Goal: Information Seeking & Learning: Learn about a topic

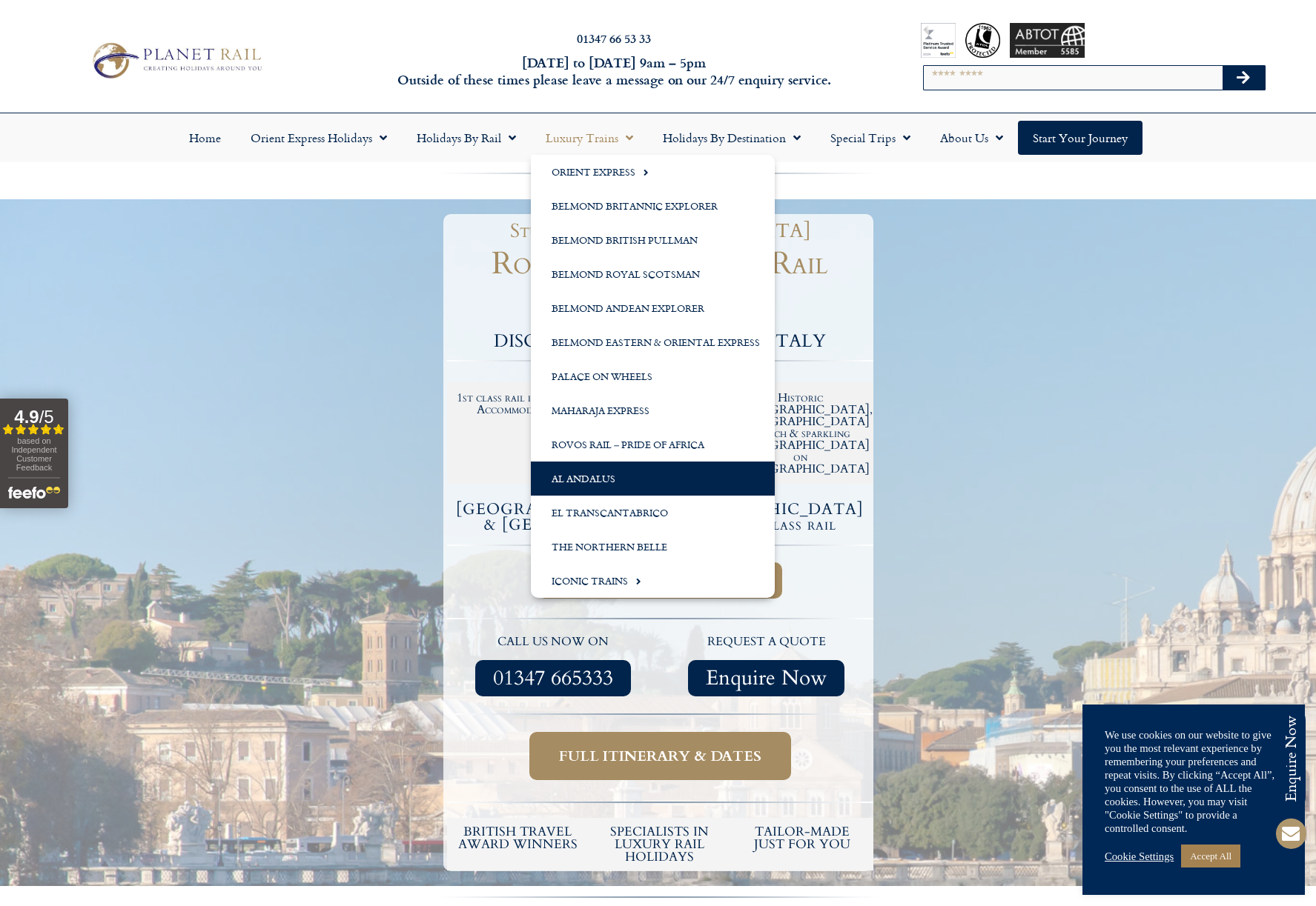
scroll to position [3, 0]
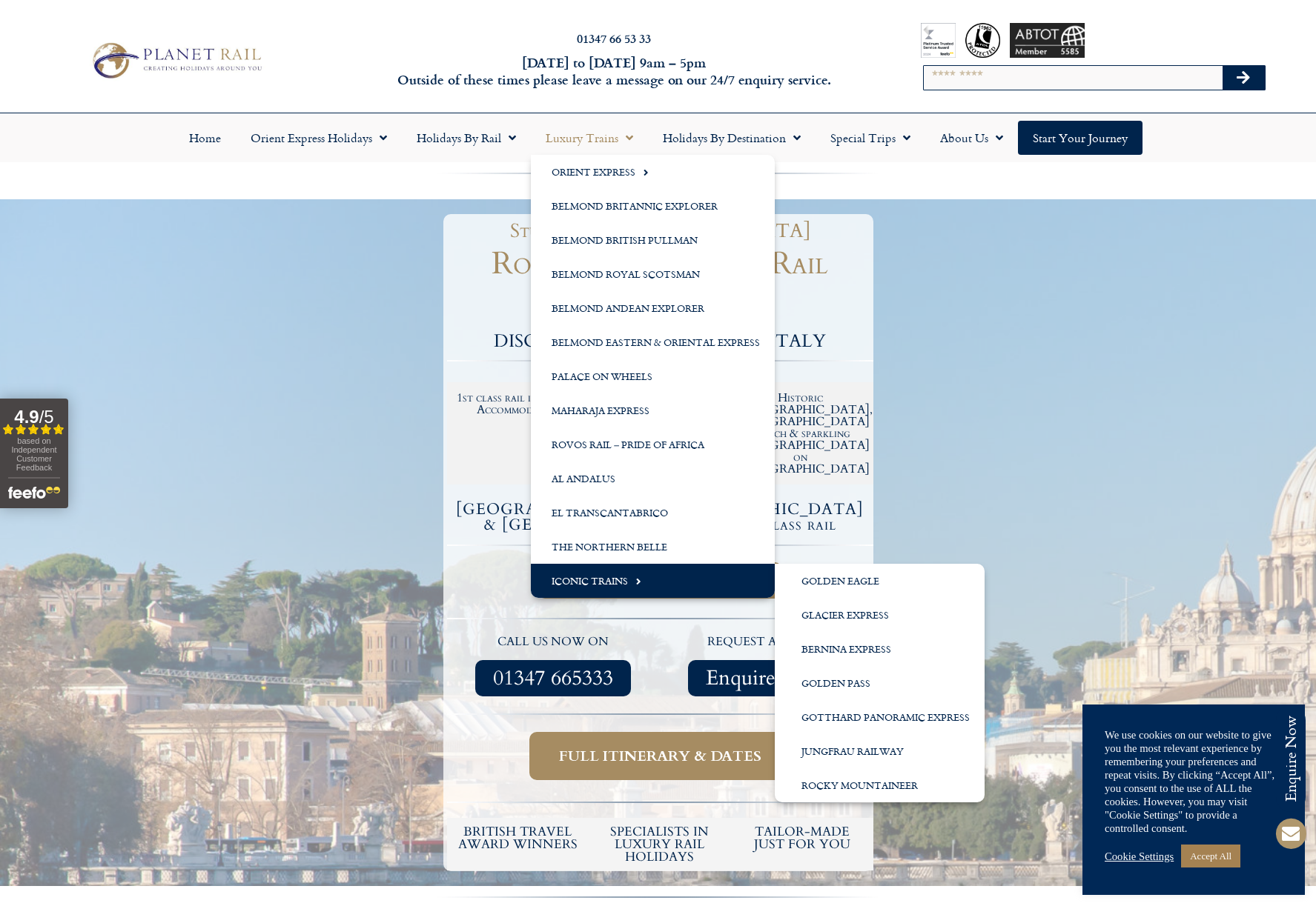
click at [638, 583] on span "Menu" at bounding box center [634, 581] width 13 height 24
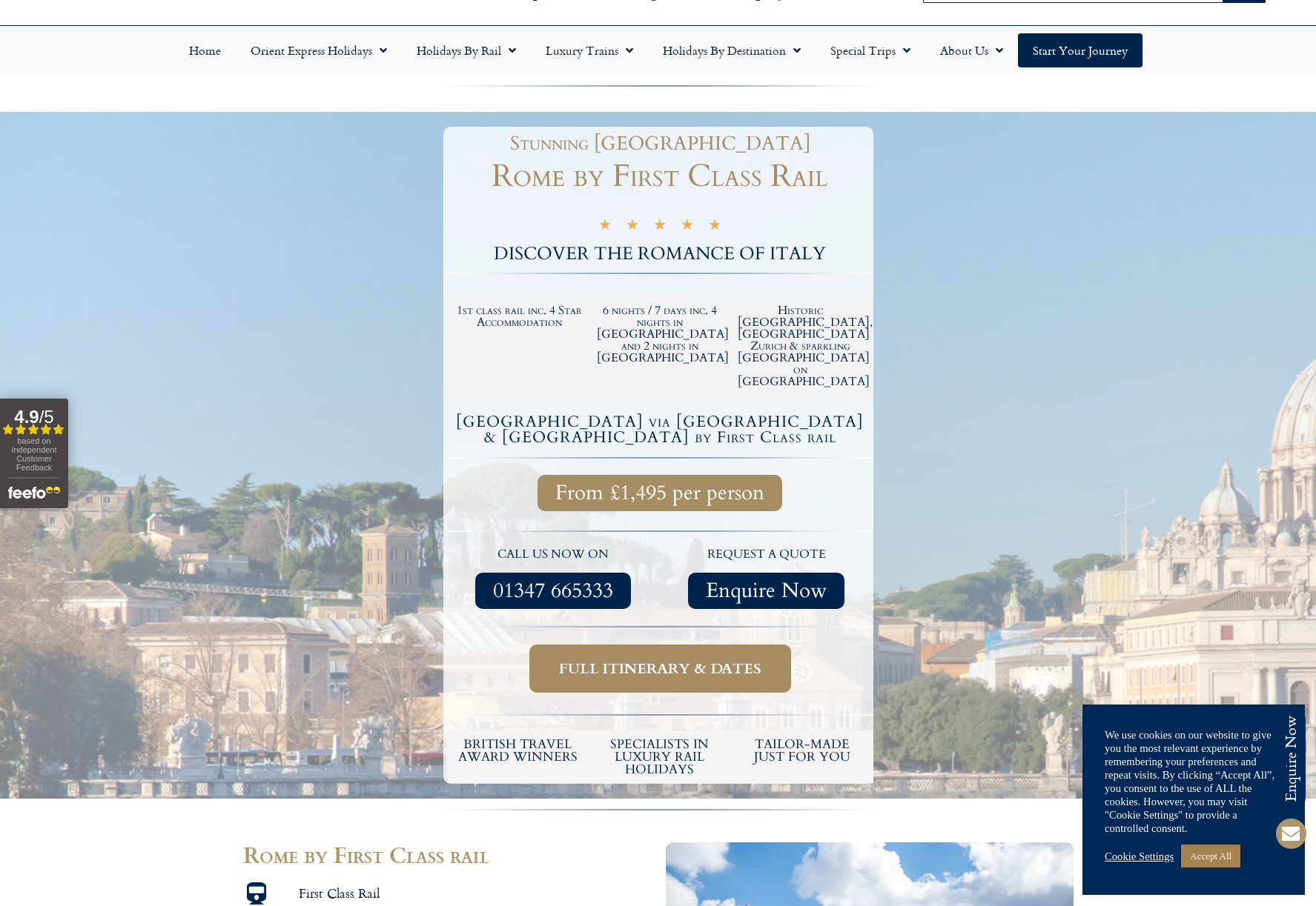
scroll to position [119, 0]
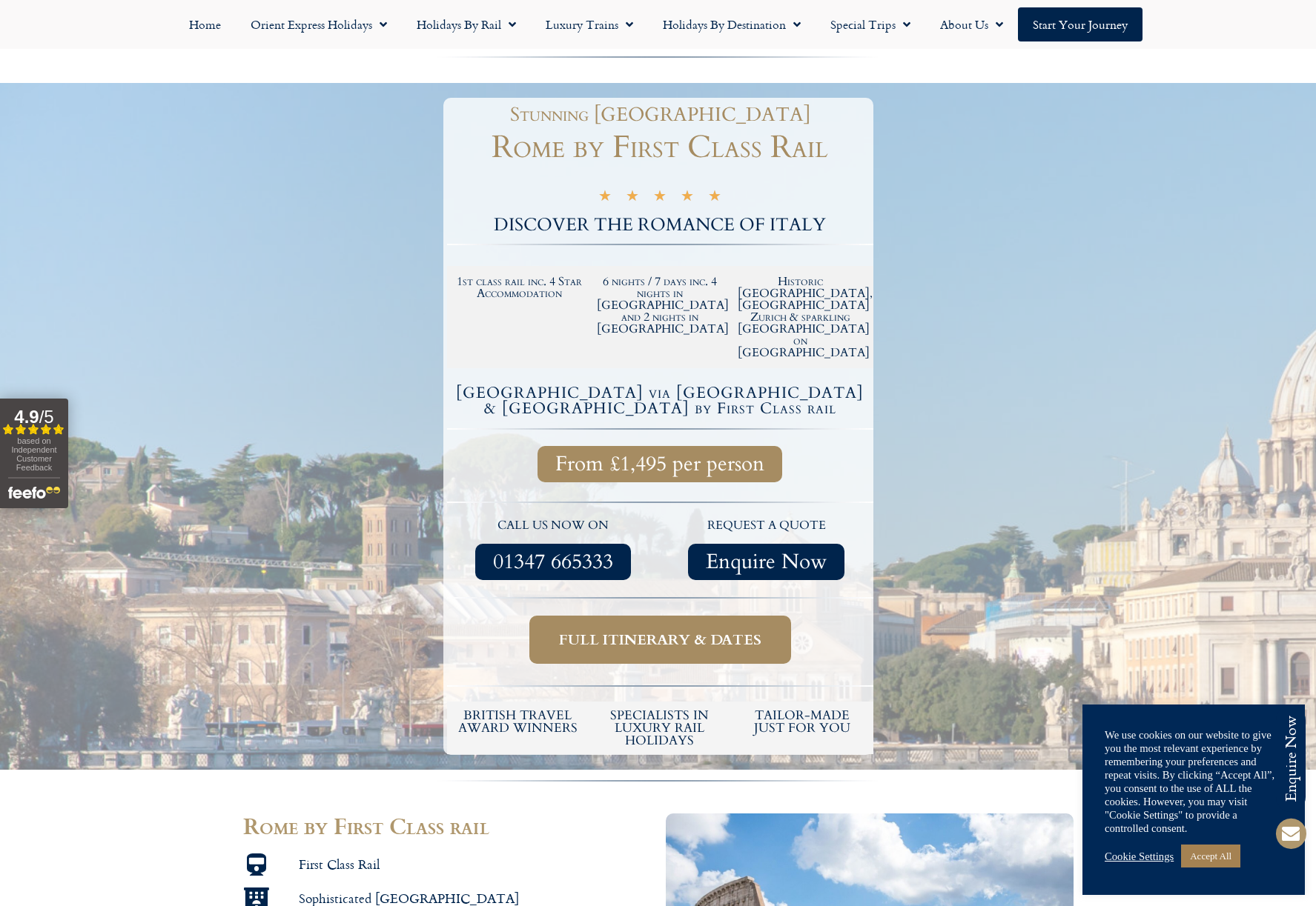
click at [758, 631] on span "Full itinerary & dates" at bounding box center [660, 640] width 203 height 18
click at [734, 631] on span "Full itinerary & dates" at bounding box center [660, 640] width 203 height 18
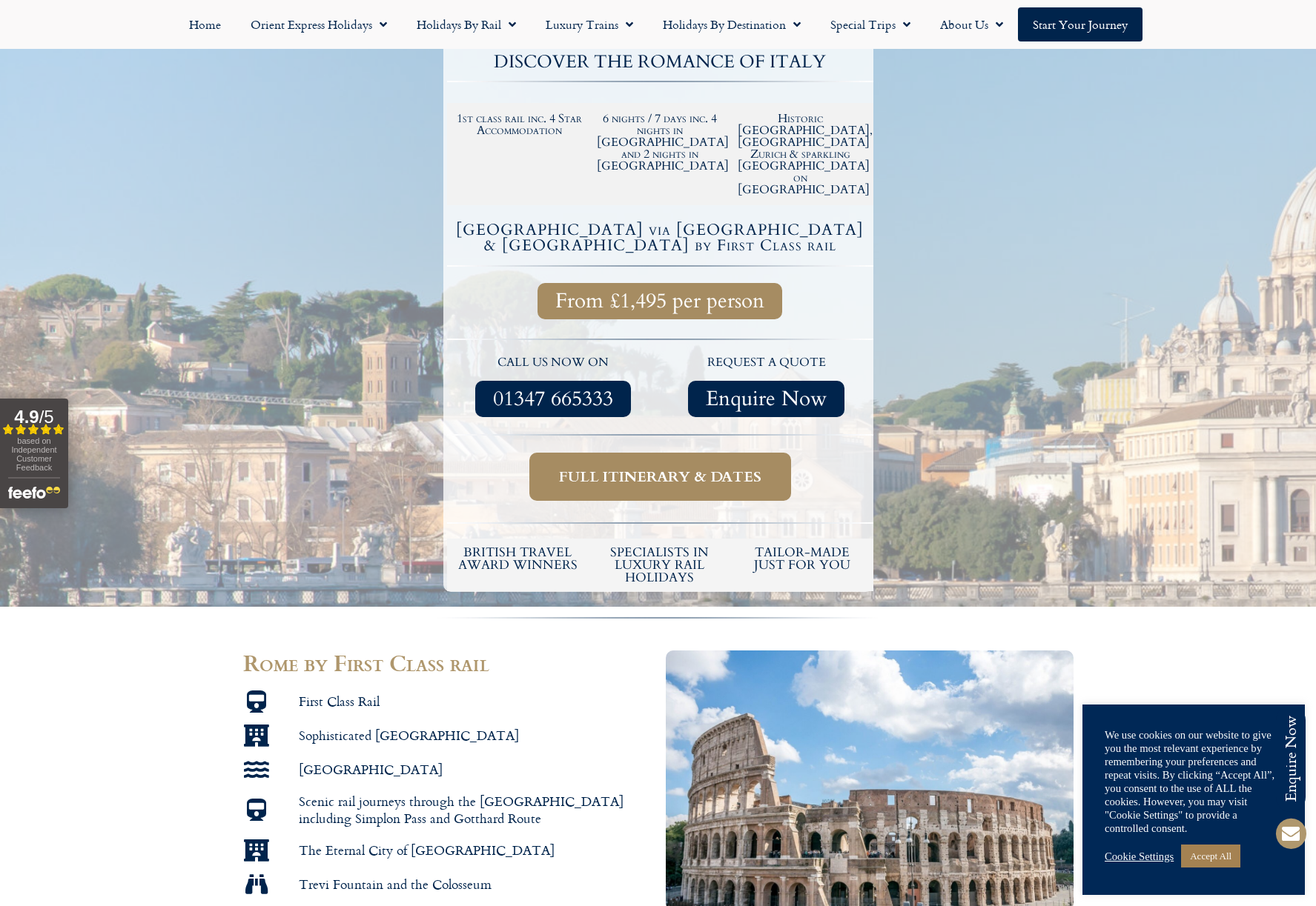
scroll to position [283, 0]
click at [680, 467] on span "Full itinerary & dates" at bounding box center [660, 476] width 203 height 18
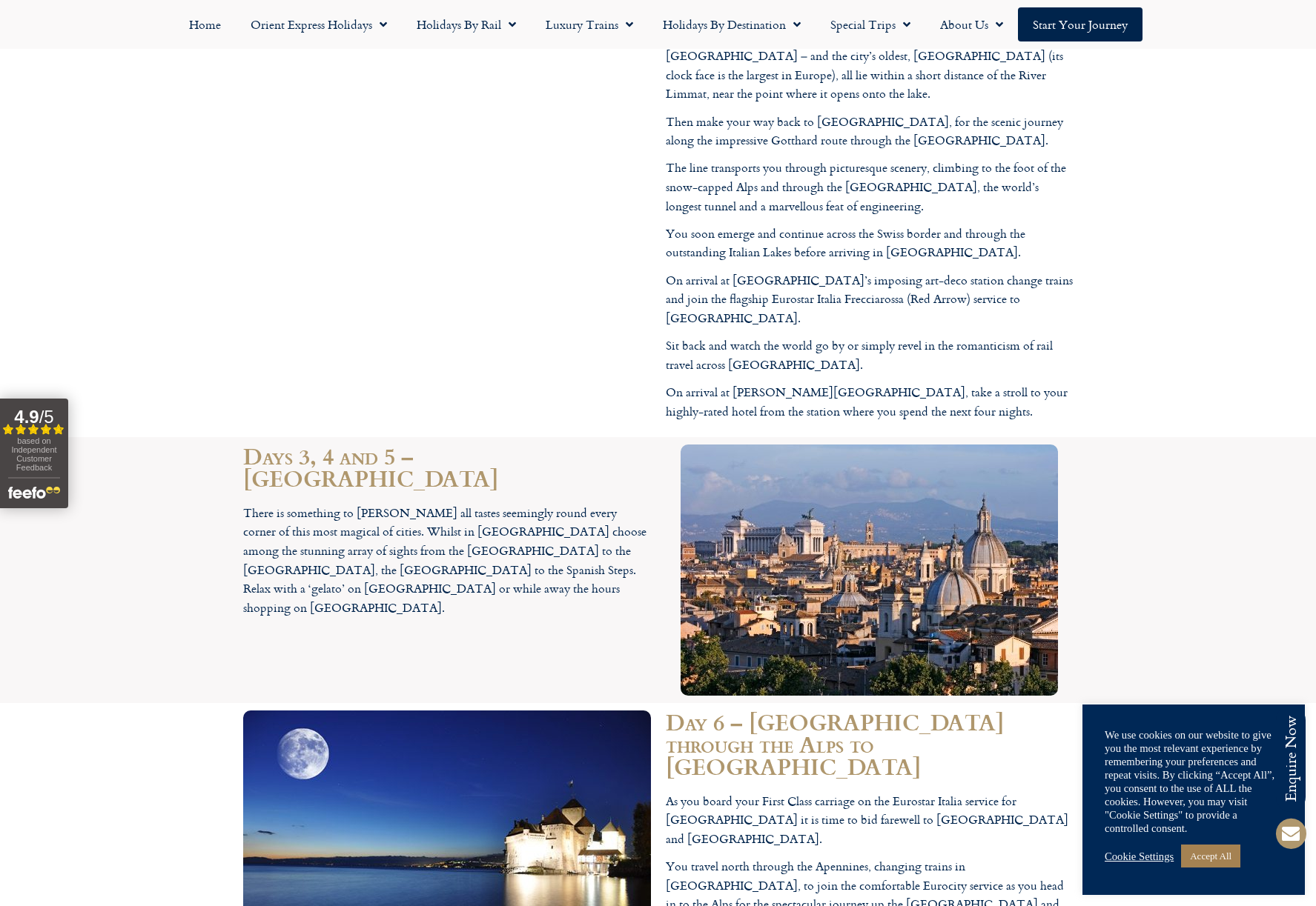
scroll to position [2264, 0]
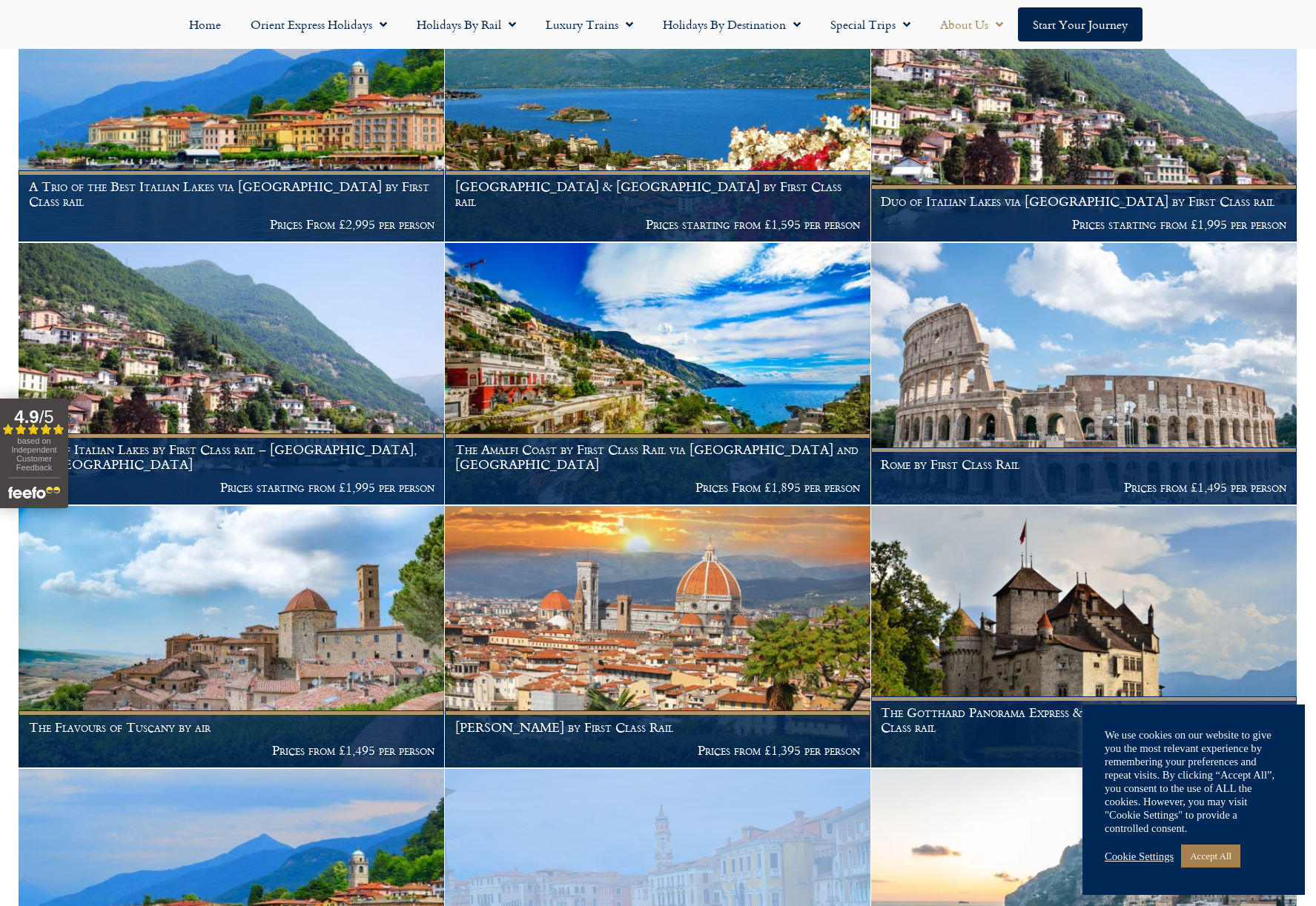
scroll to position [760, 0]
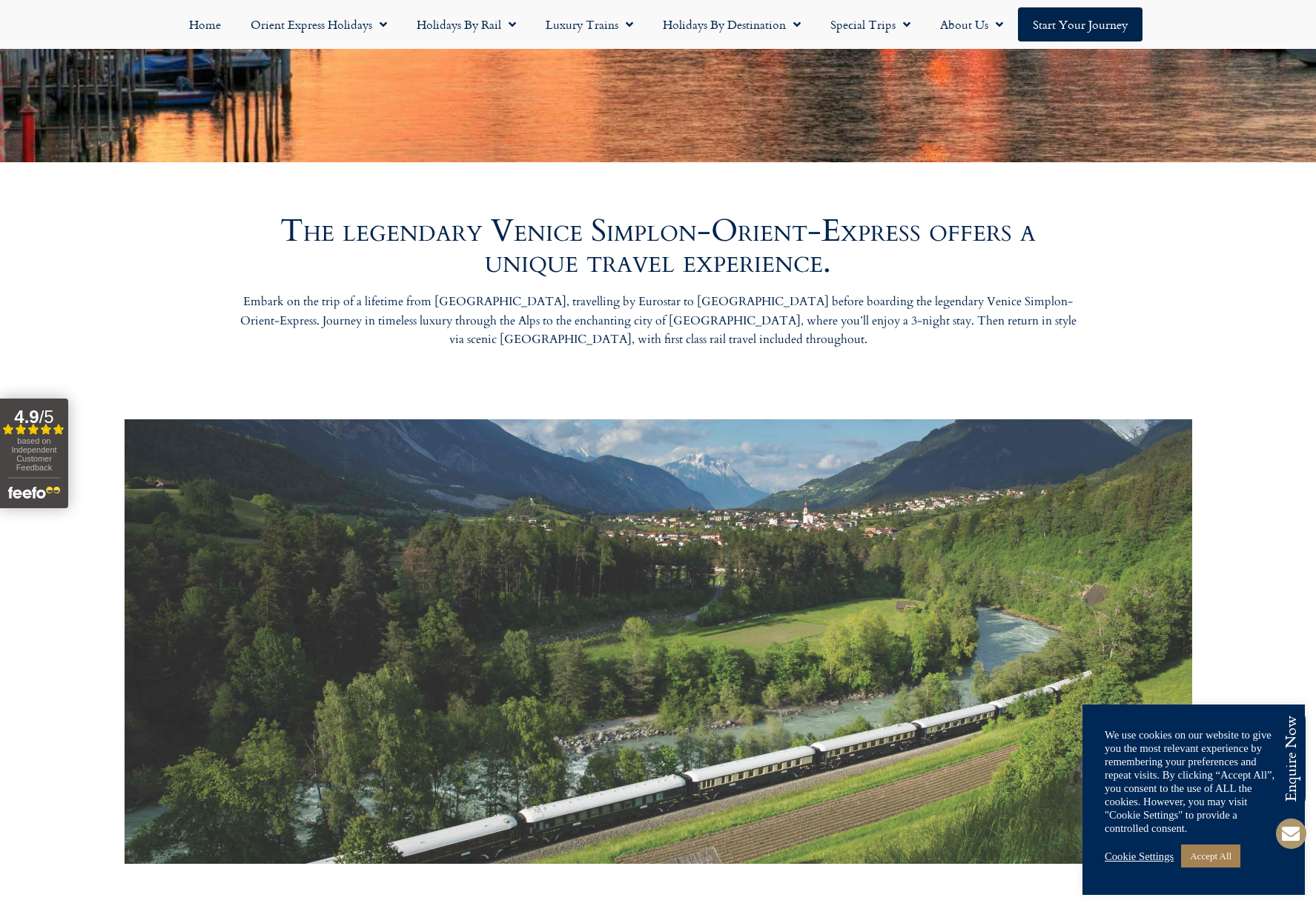
scroll to position [862, 0]
